Goal: Obtain resource: Download file/media

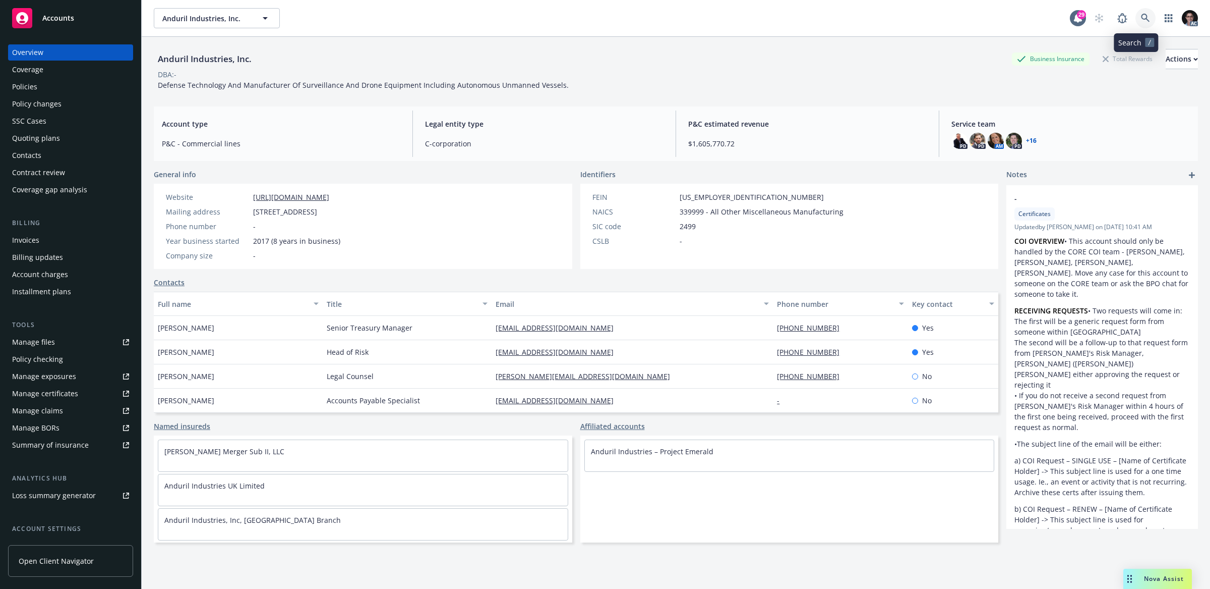
click at [1136, 15] on link at bounding box center [1146, 18] width 20 height 20
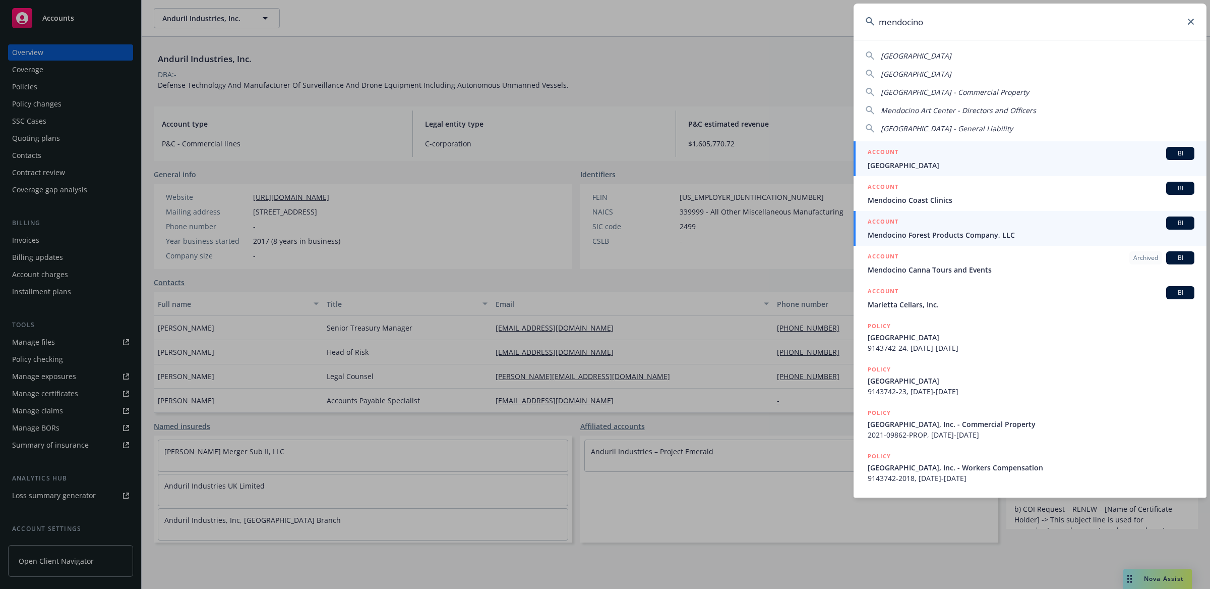
type input "mendocino"
click at [1174, 224] on span "BI" at bounding box center [1181, 222] width 20 height 9
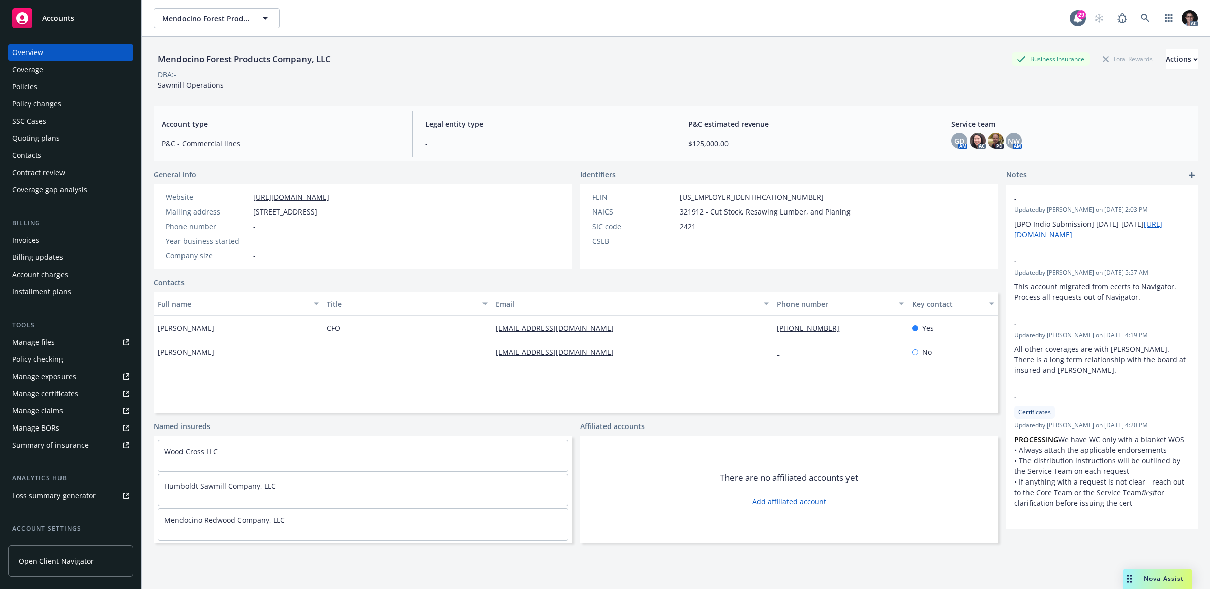
click at [633, 81] on div "Mendocino Forest Products Company, LLC Business Insurance Total Rewards Actions…" at bounding box center [676, 69] width 1044 height 41
click at [37, 339] on div "Manage files" at bounding box center [33, 342] width 43 height 16
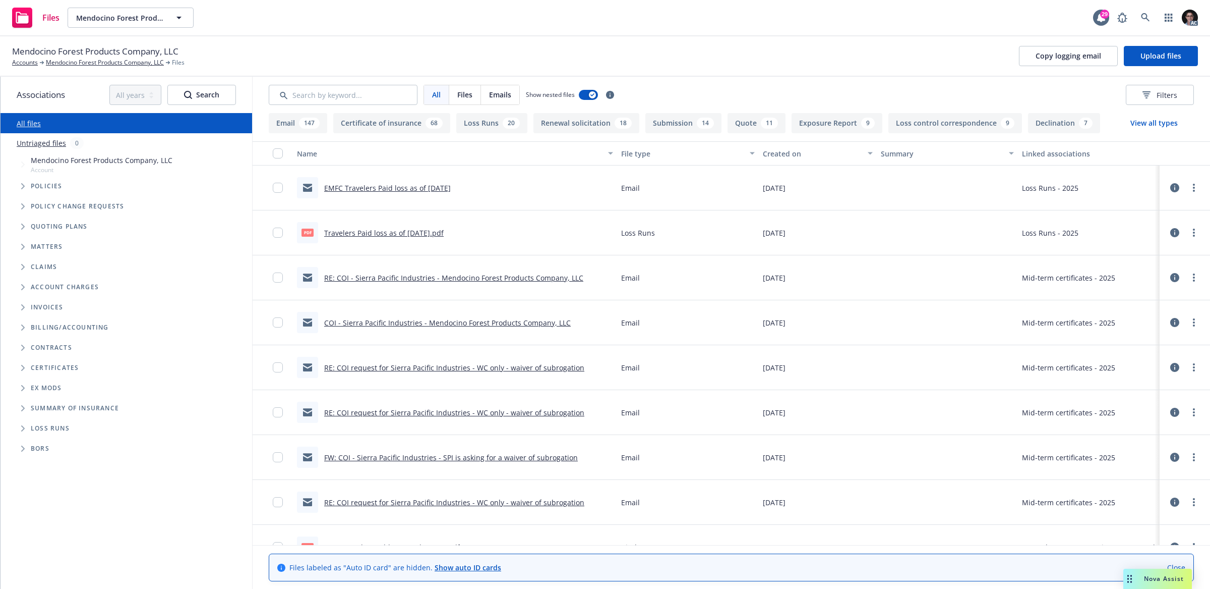
click at [50, 390] on span "Ex Mods" at bounding box center [46, 388] width 31 height 6
click at [23, 389] on icon "Folder Tree Example" at bounding box center [23, 388] width 4 height 6
click at [38, 426] on link "2025" at bounding box center [39, 426] width 16 height 11
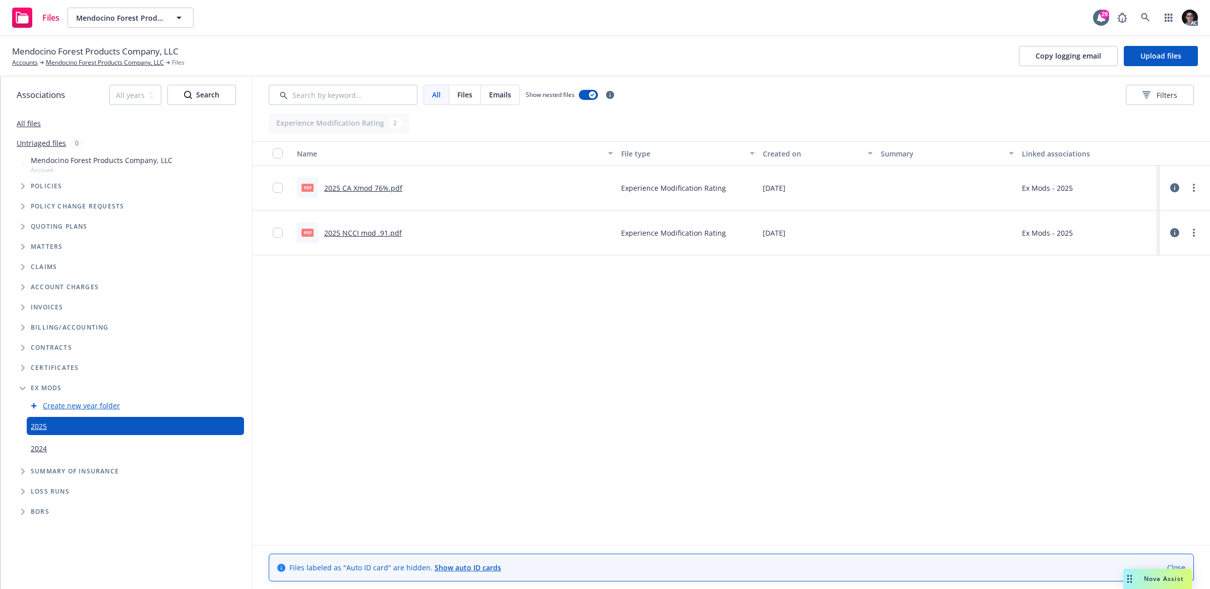
click at [350, 188] on link "2025 CA Xmod 76%.pdf" at bounding box center [363, 188] width 78 height 10
